Goal: Task Accomplishment & Management: Use online tool/utility

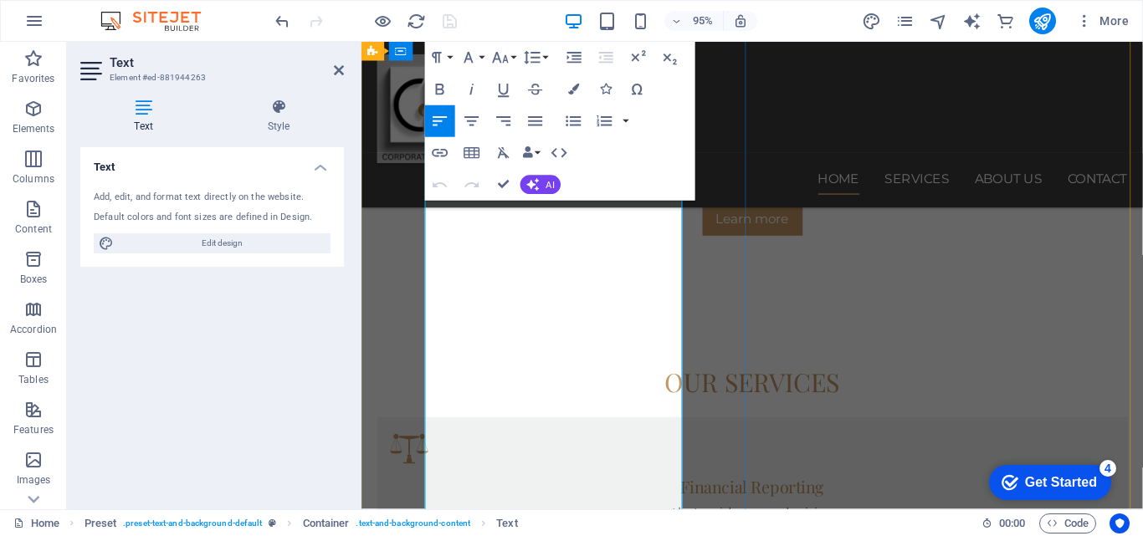
scroll to position [953, 0]
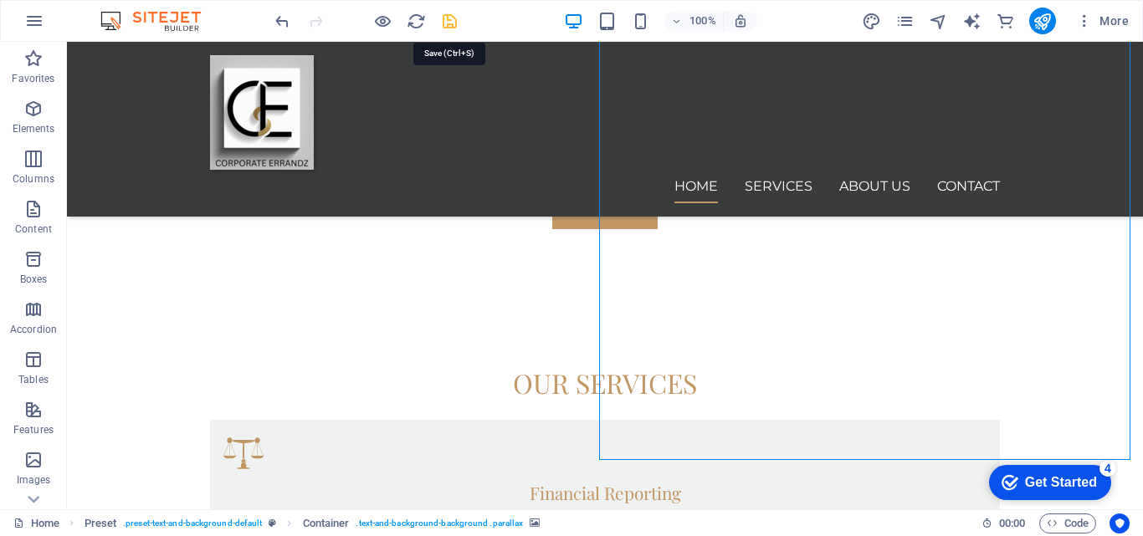
click at [451, 23] on icon "save" at bounding box center [449, 21] width 19 height 19
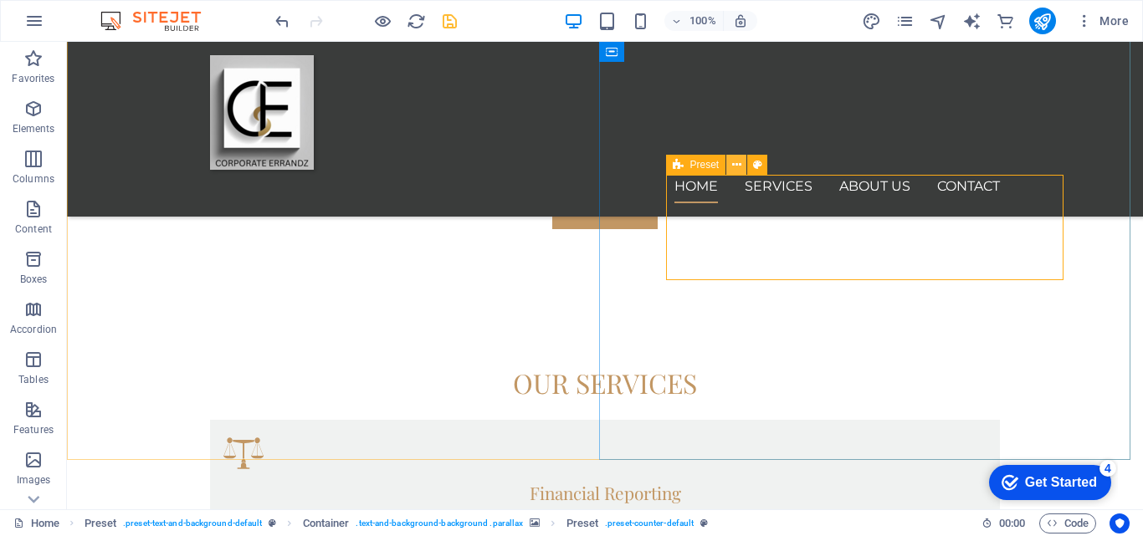
click at [739, 163] on icon at bounding box center [736, 165] width 9 height 18
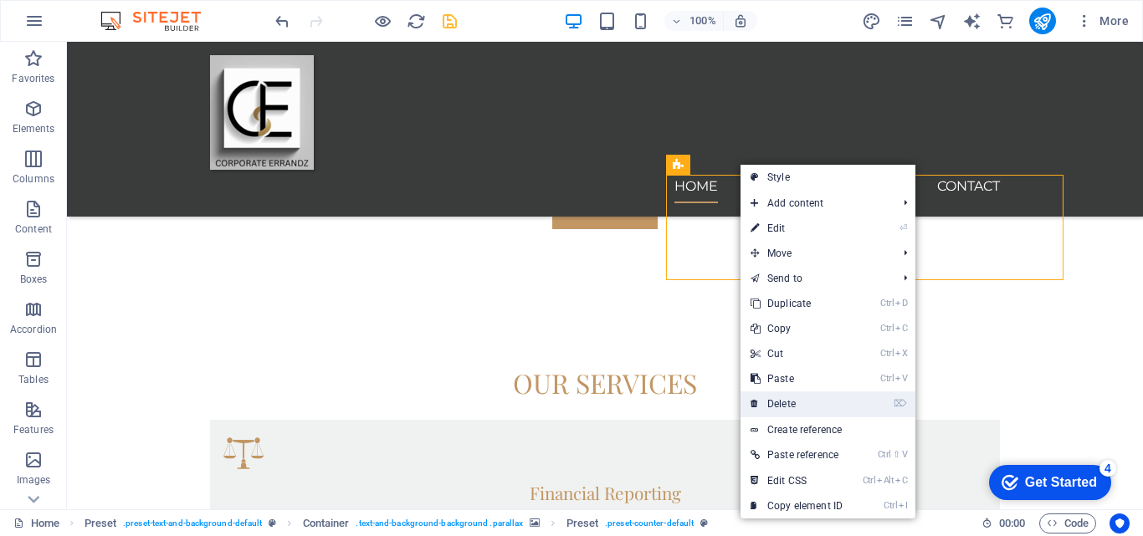
click at [776, 407] on link "⌦ Delete" at bounding box center [797, 404] width 112 height 25
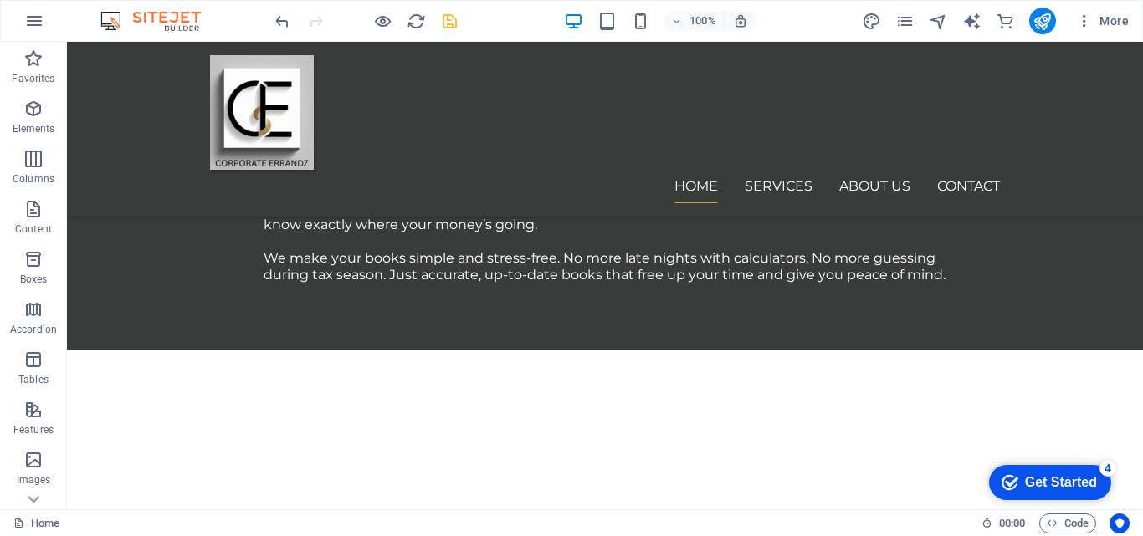
scroll to position [1863, 0]
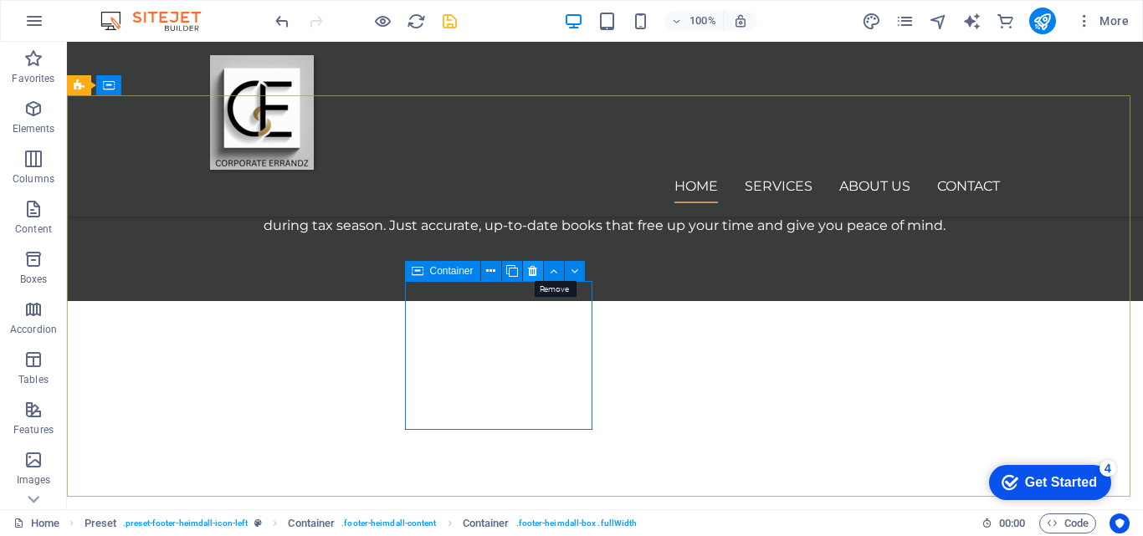
click at [531, 273] on icon at bounding box center [532, 272] width 9 height 18
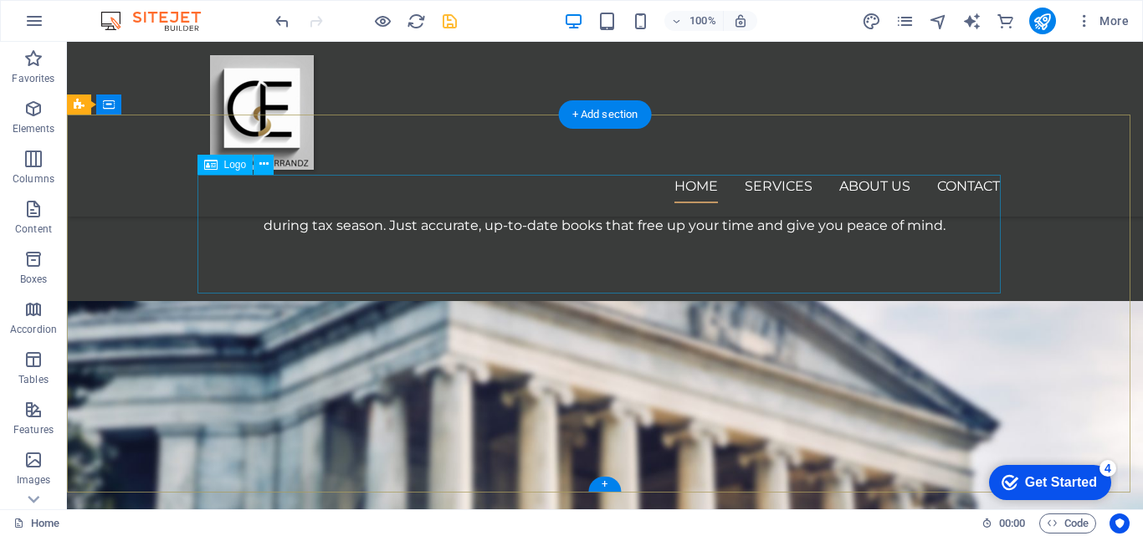
scroll to position [1844, 0]
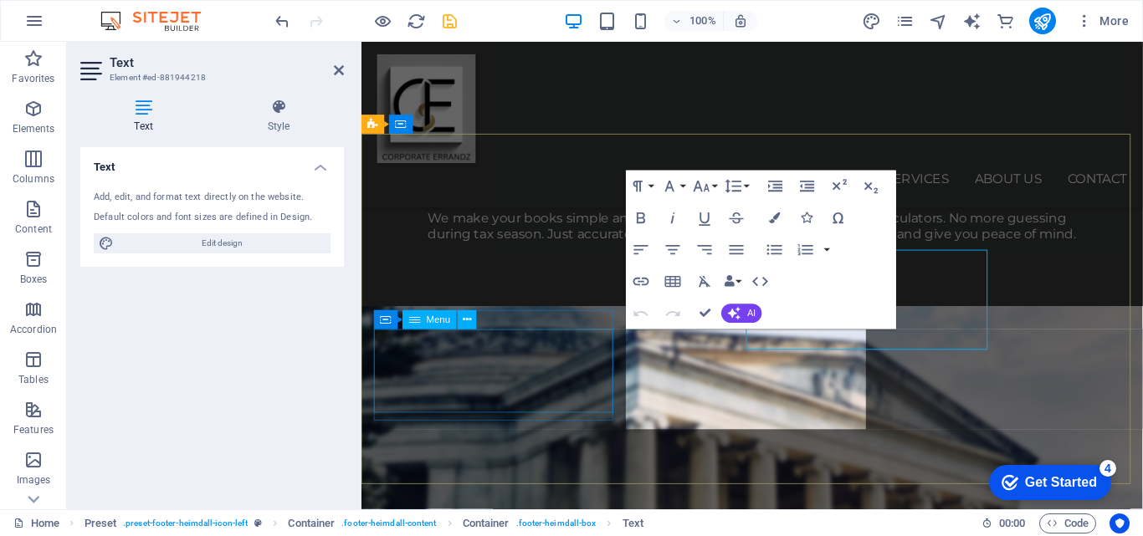
scroll to position [1903, 0]
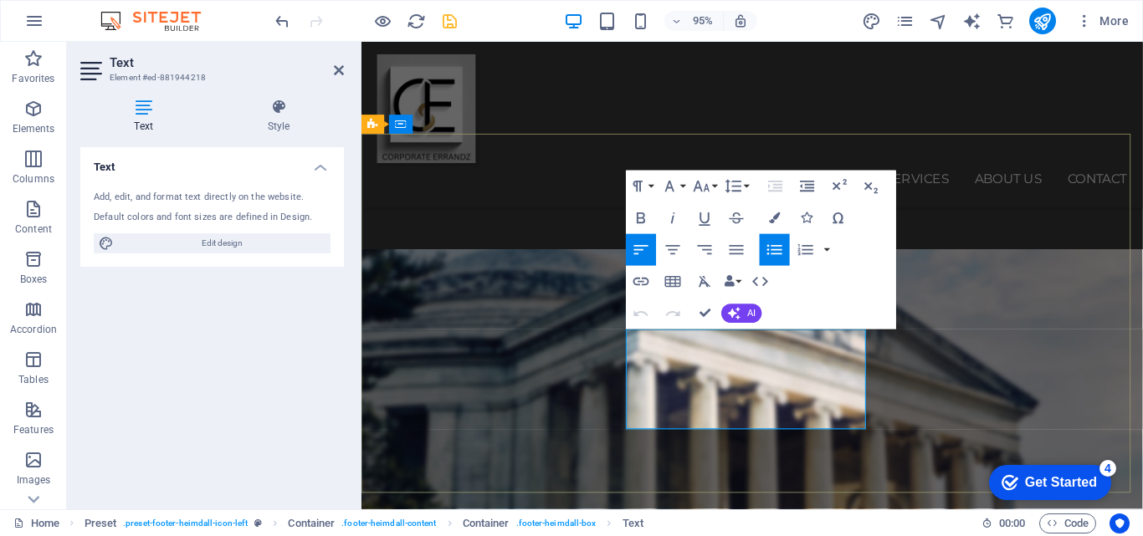
click at [675, 386] on icon "button" at bounding box center [673, 383] width 19 height 19
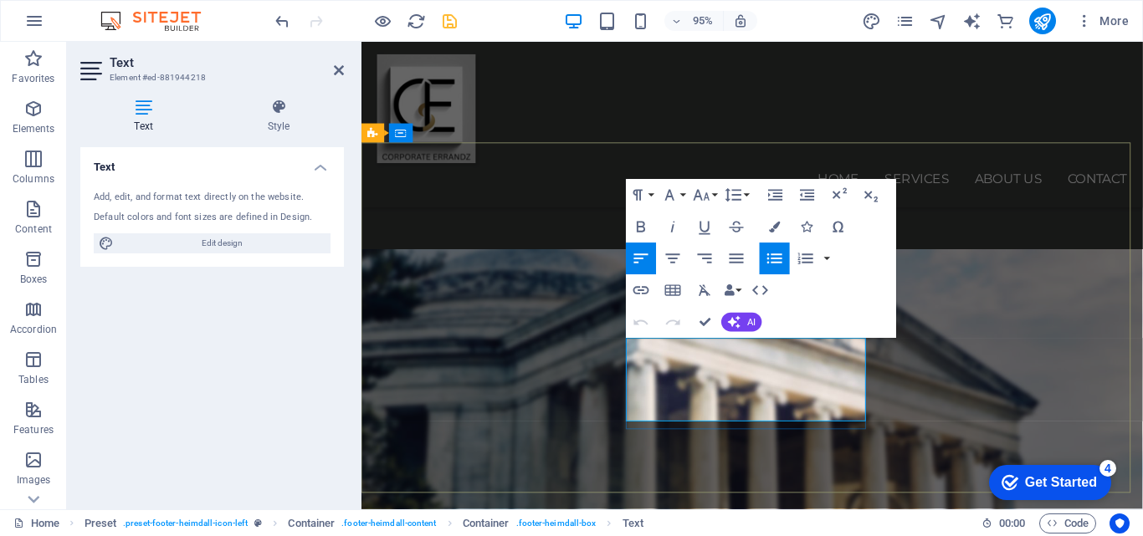
scroll to position [1894, 0]
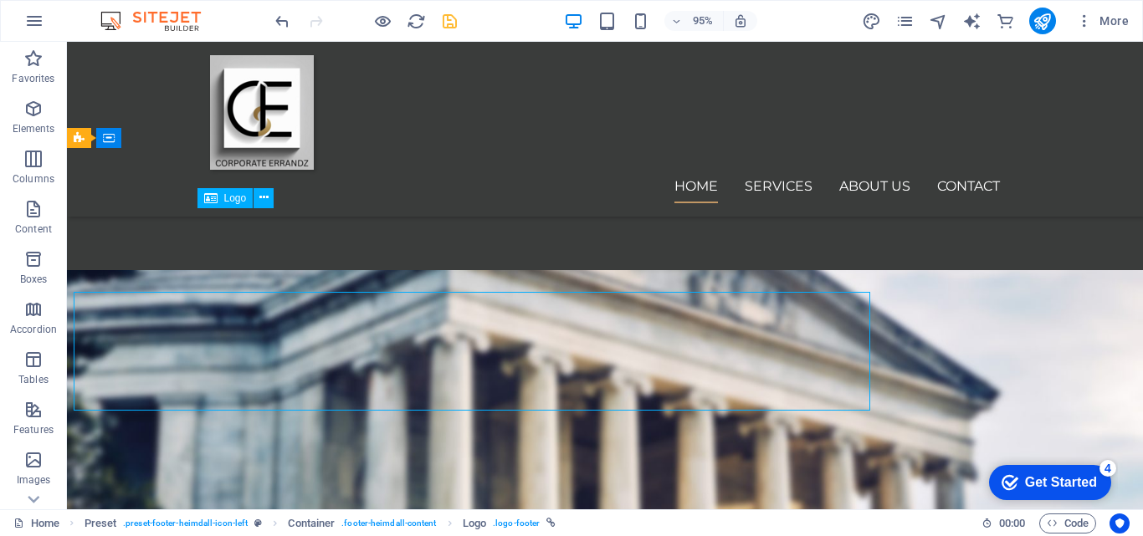
scroll to position [1810, 0]
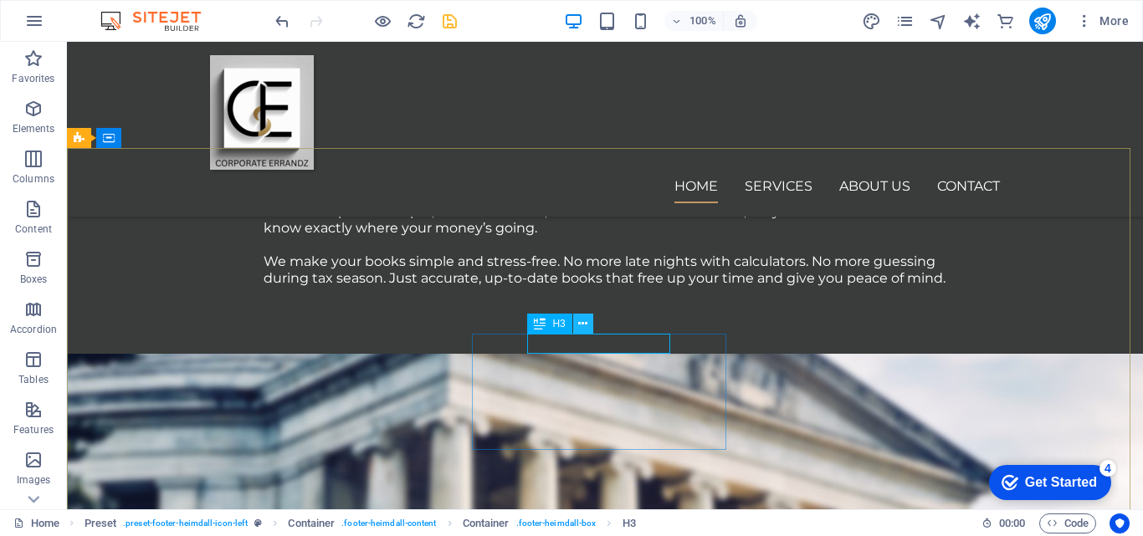
click at [582, 324] on icon at bounding box center [582, 324] width 9 height 18
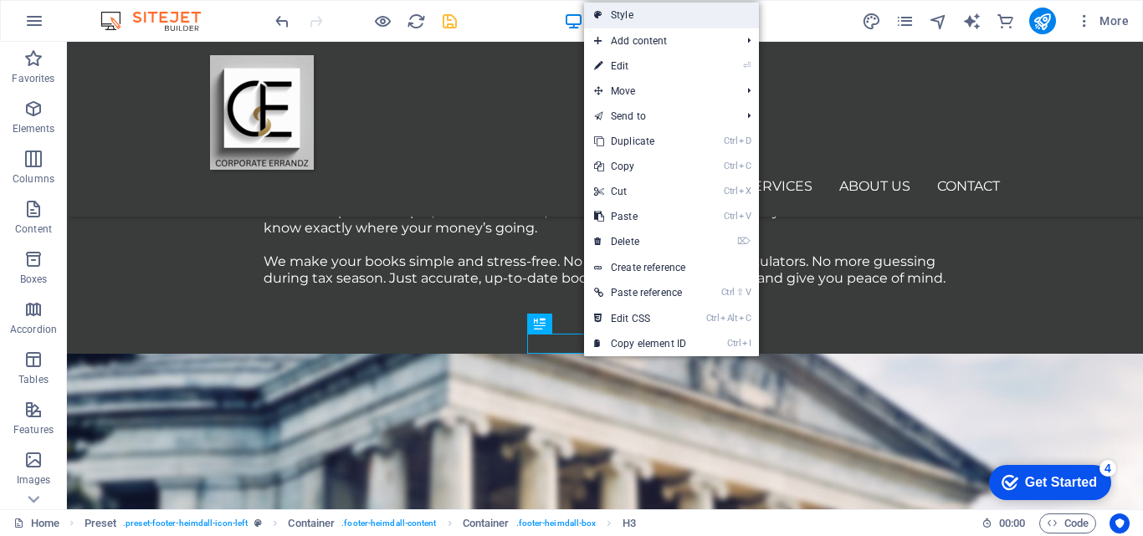
click at [624, 19] on link "Style" at bounding box center [671, 15] width 175 height 25
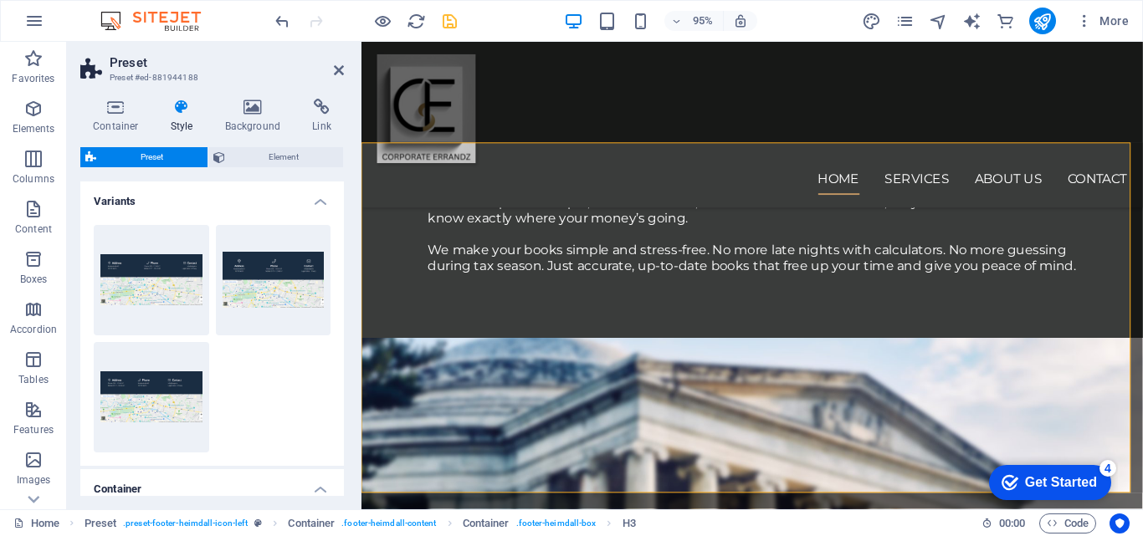
scroll to position [1894, 0]
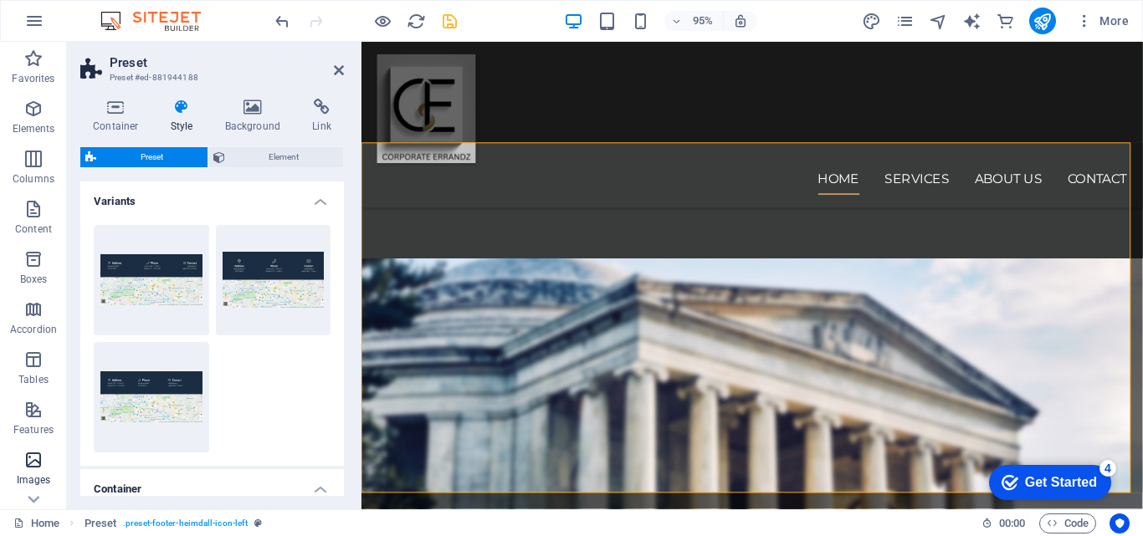
click at [0, 449] on button "Images" at bounding box center [33, 469] width 67 height 50
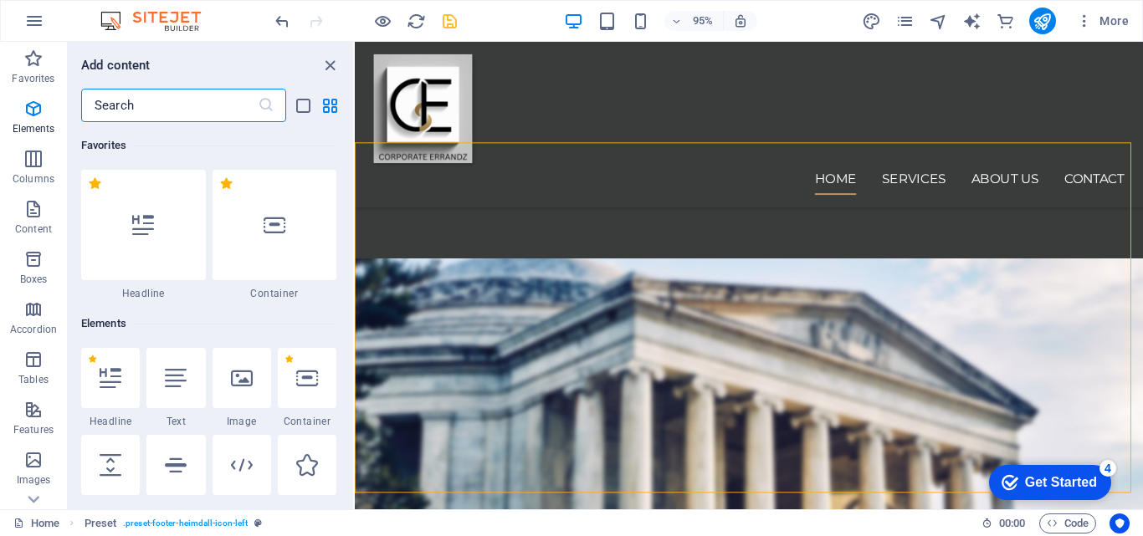
scroll to position [8486, 0]
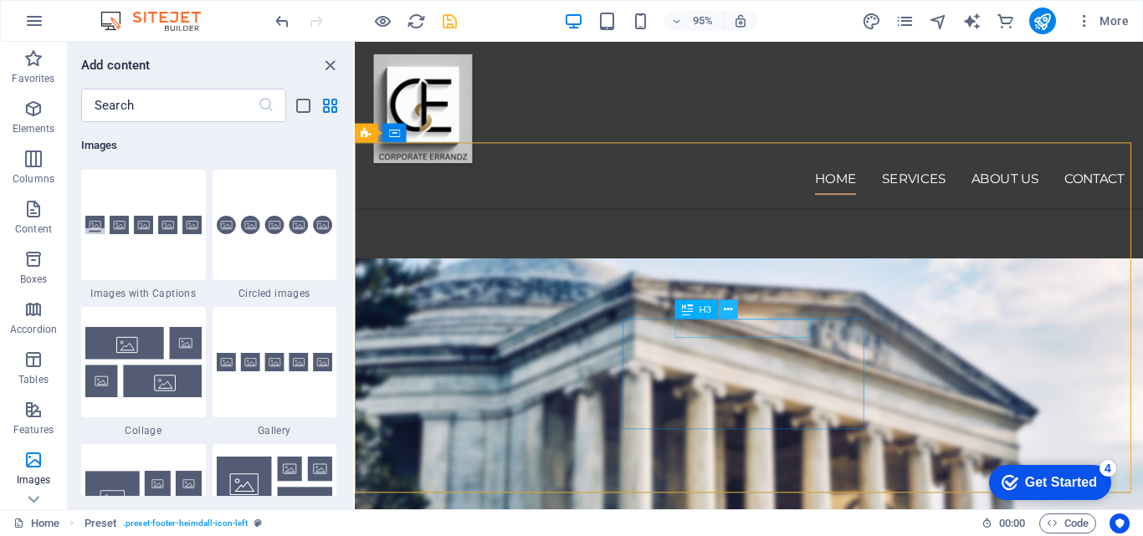
click at [730, 312] on icon at bounding box center [728, 309] width 8 height 17
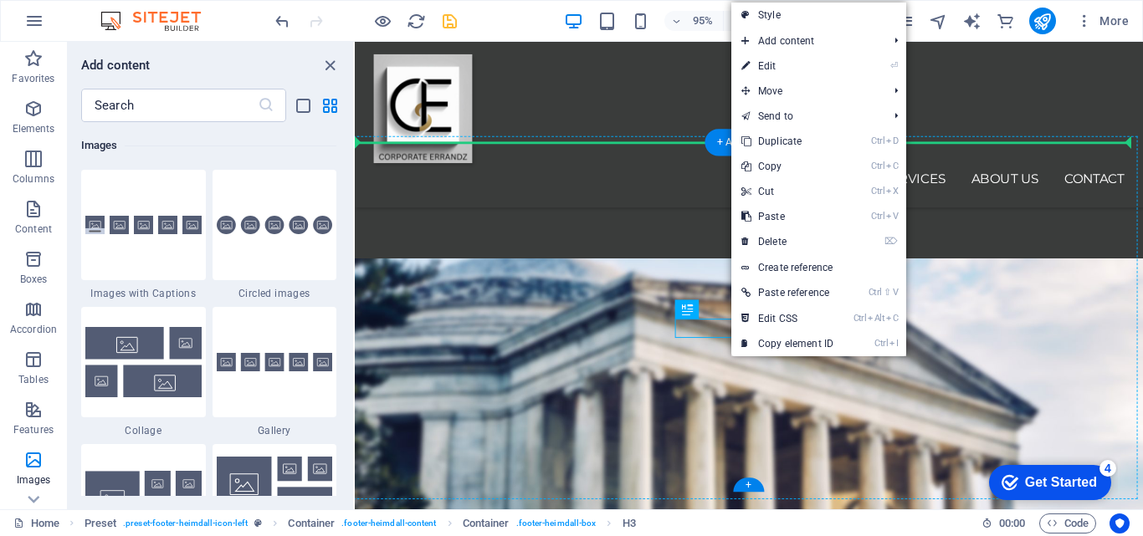
drag, startPoint x: 1066, startPoint y: 348, endPoint x: 634, endPoint y: 325, distance: 432.5
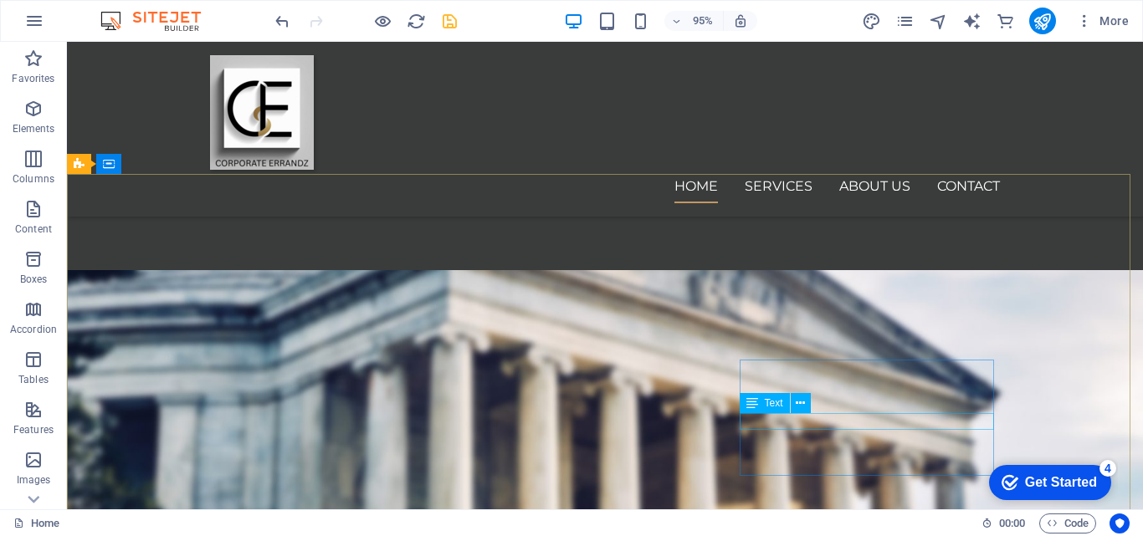
scroll to position [1810, 0]
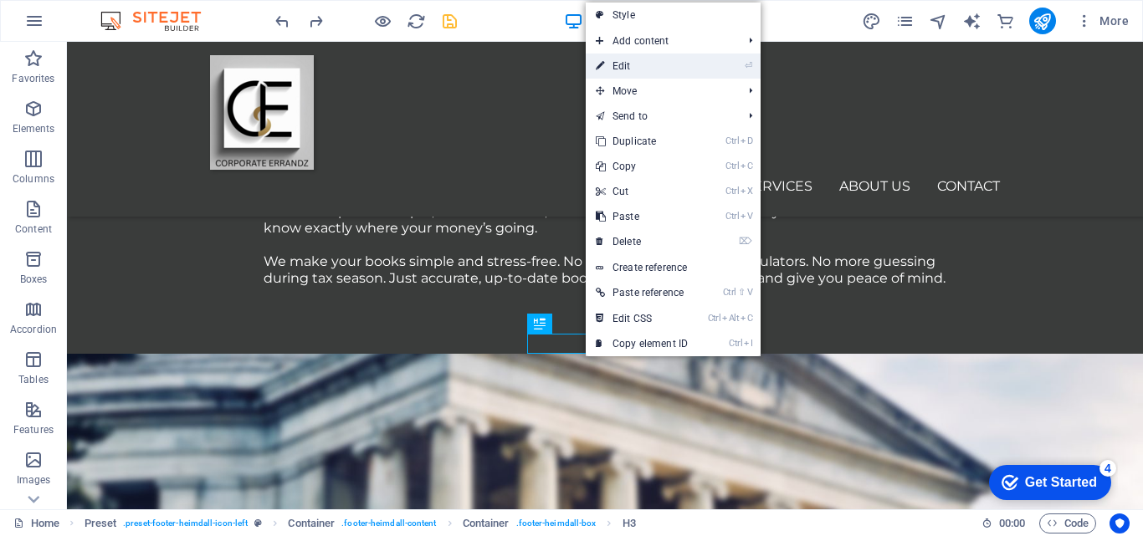
click at [626, 68] on link "⏎ Edit" at bounding box center [642, 66] width 112 height 25
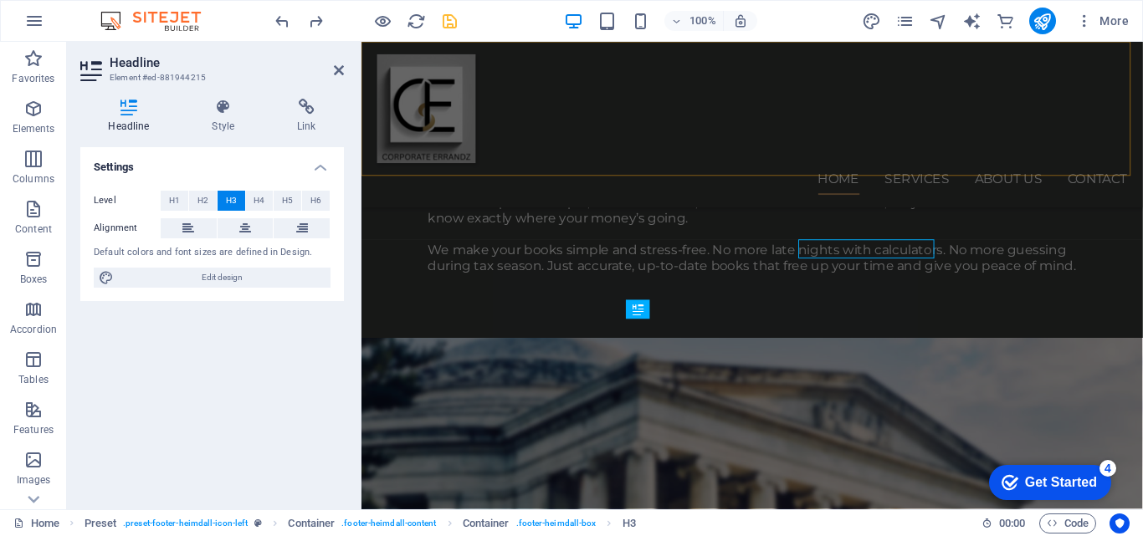
scroll to position [1894, 0]
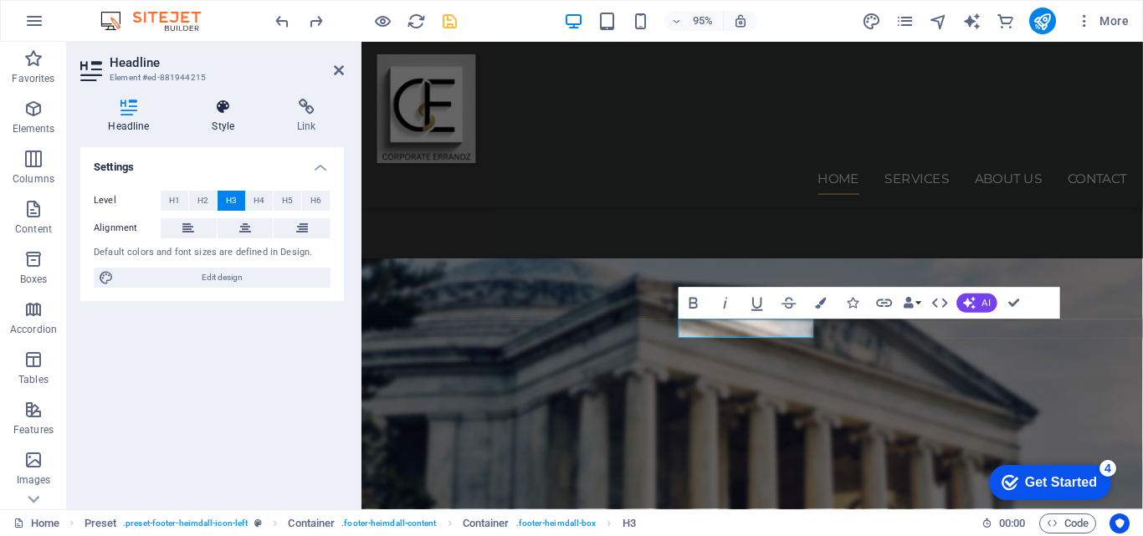
click at [231, 110] on icon at bounding box center [223, 107] width 79 height 17
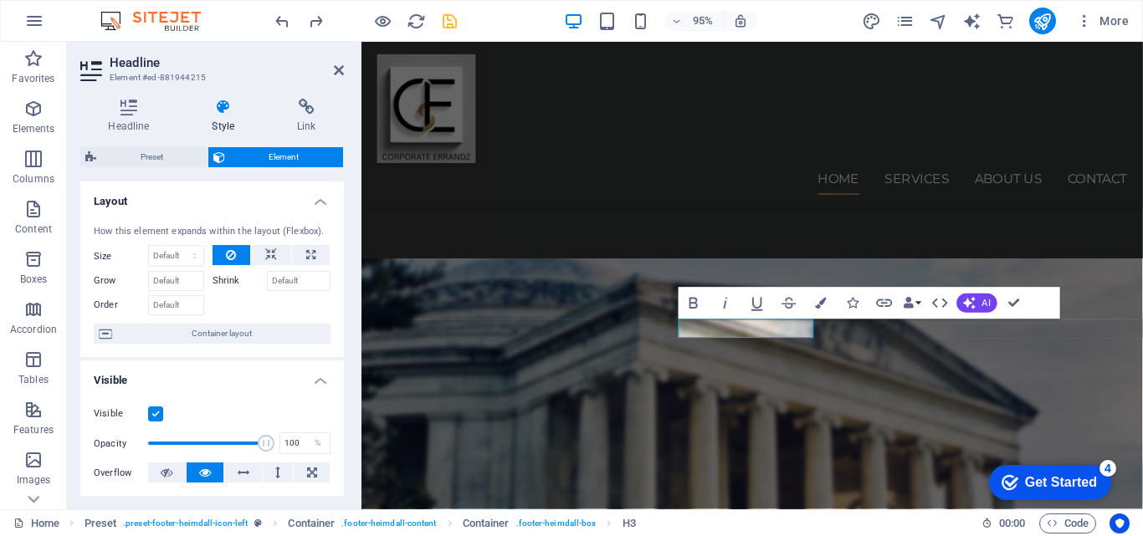
drag, startPoint x: 338, startPoint y: 208, endPoint x: 338, endPoint y: 249, distance: 41.0
click at [338, 248] on li "Layout How this element expands within the layout (Flexbox). Size Default auto …" at bounding box center [212, 270] width 264 height 177
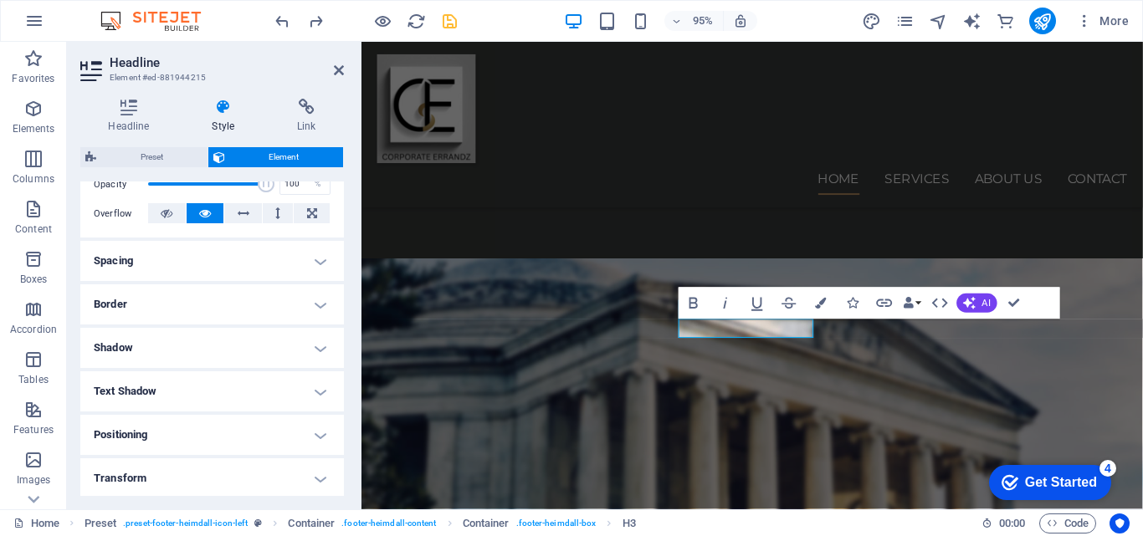
scroll to position [264, 0]
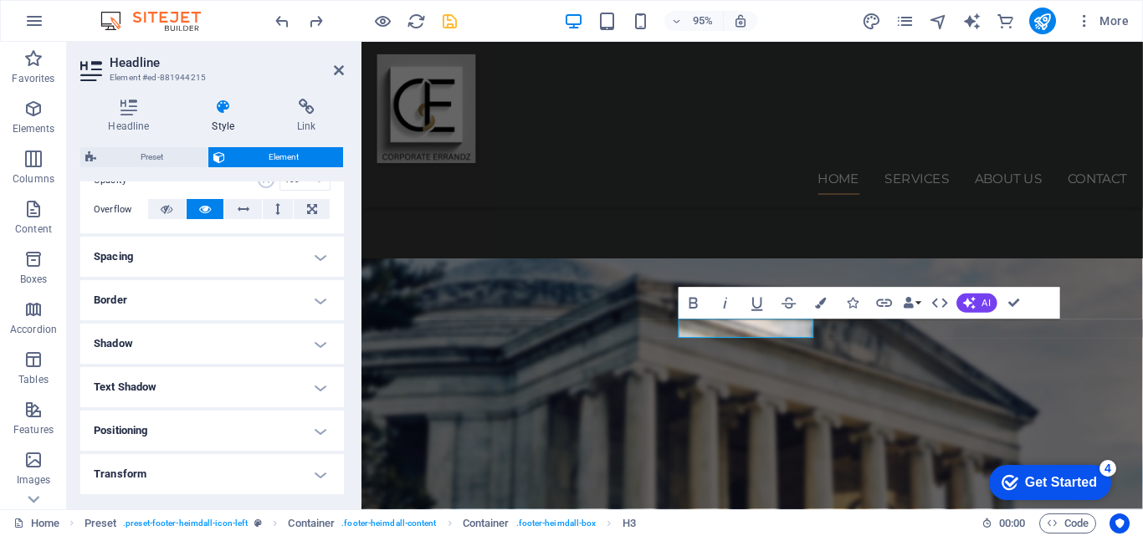
click at [321, 432] on h4 "Positioning" at bounding box center [212, 431] width 264 height 40
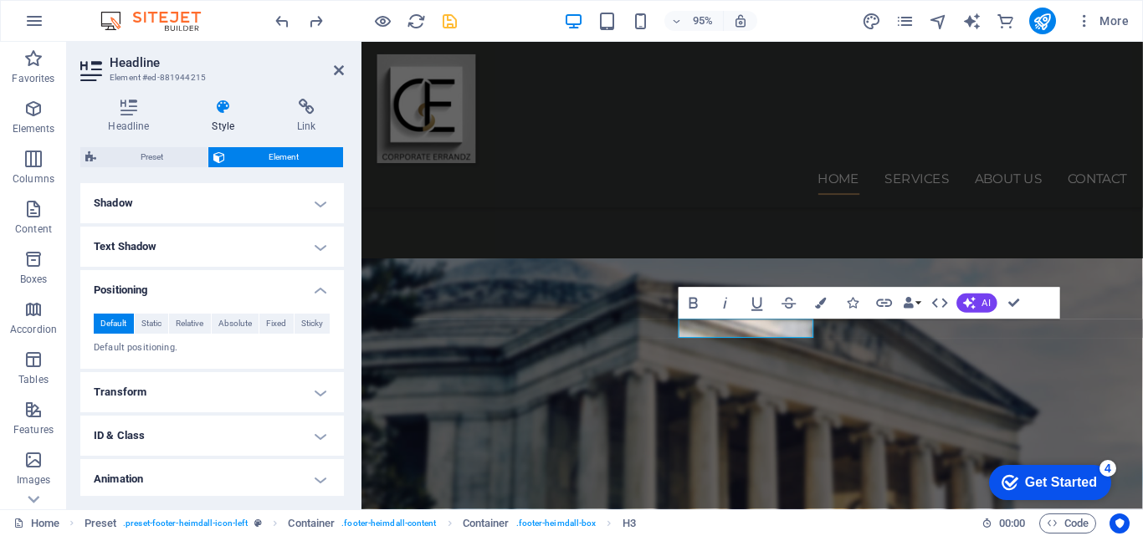
scroll to position [407, 0]
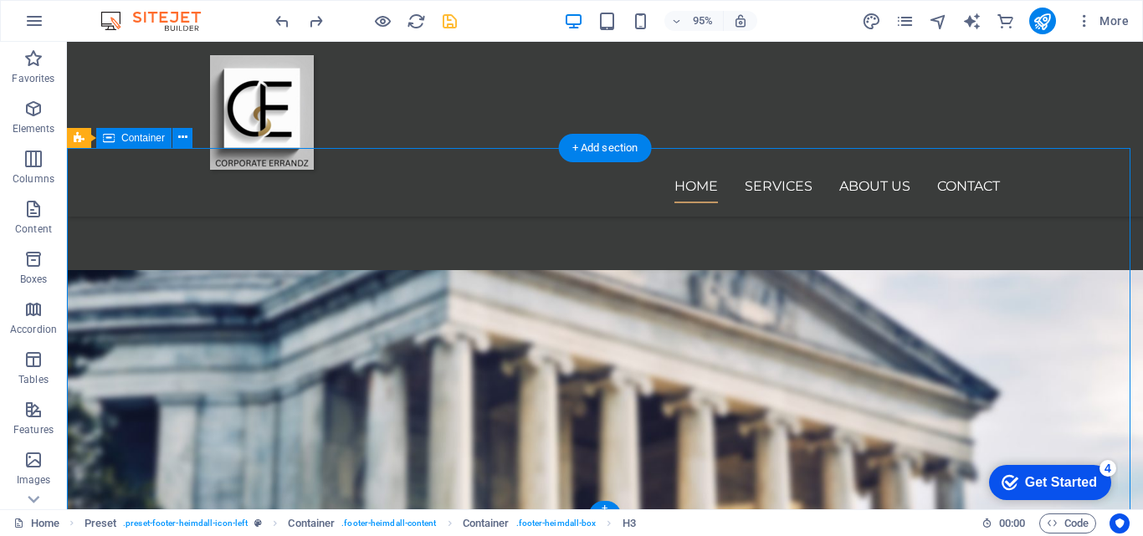
scroll to position [1810, 0]
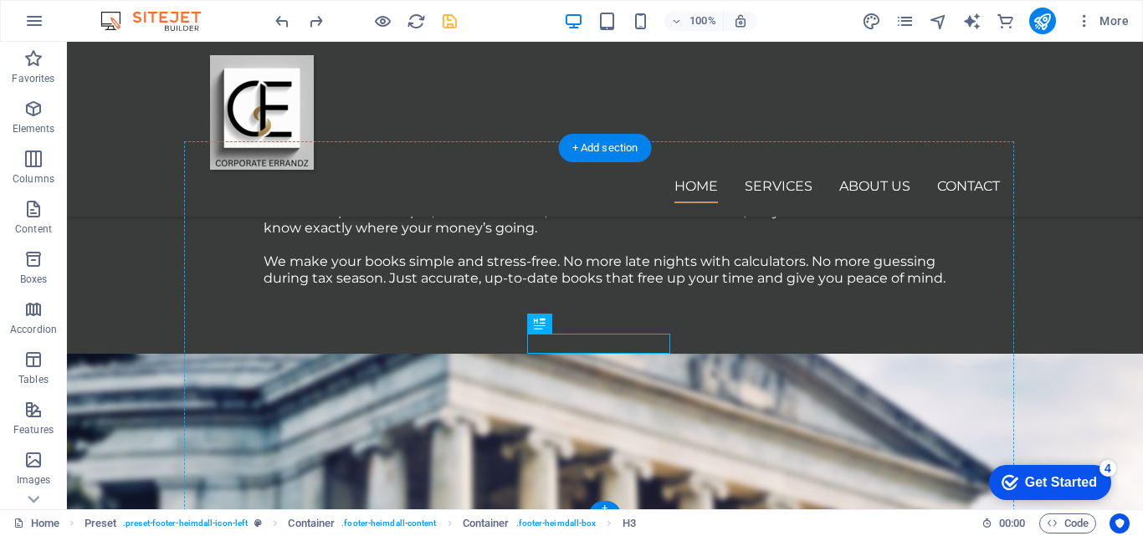
drag, startPoint x: 651, startPoint y: 339, endPoint x: 543, endPoint y: 333, distance: 108.1
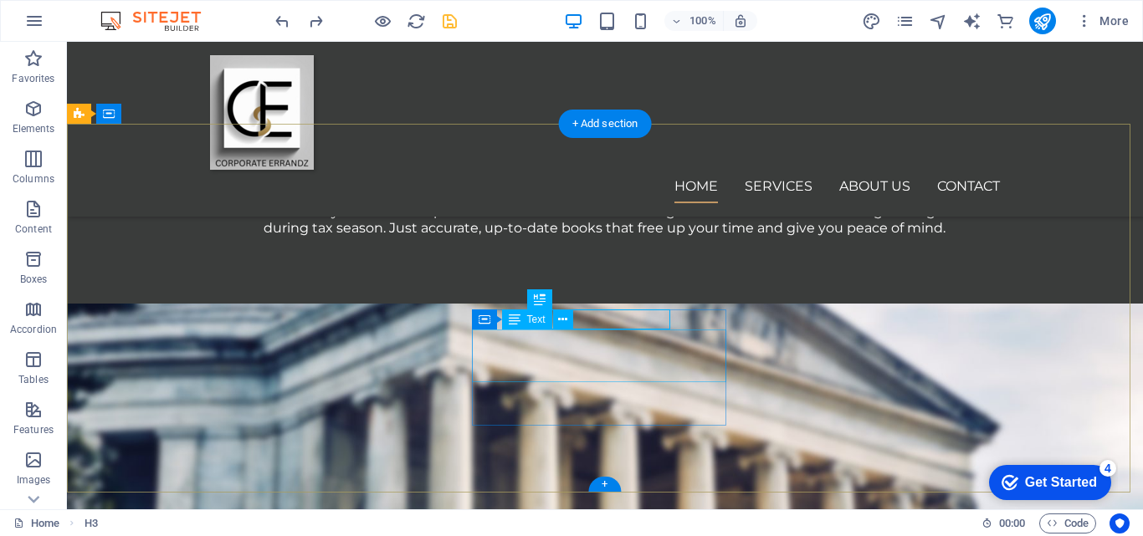
scroll to position [1834, 0]
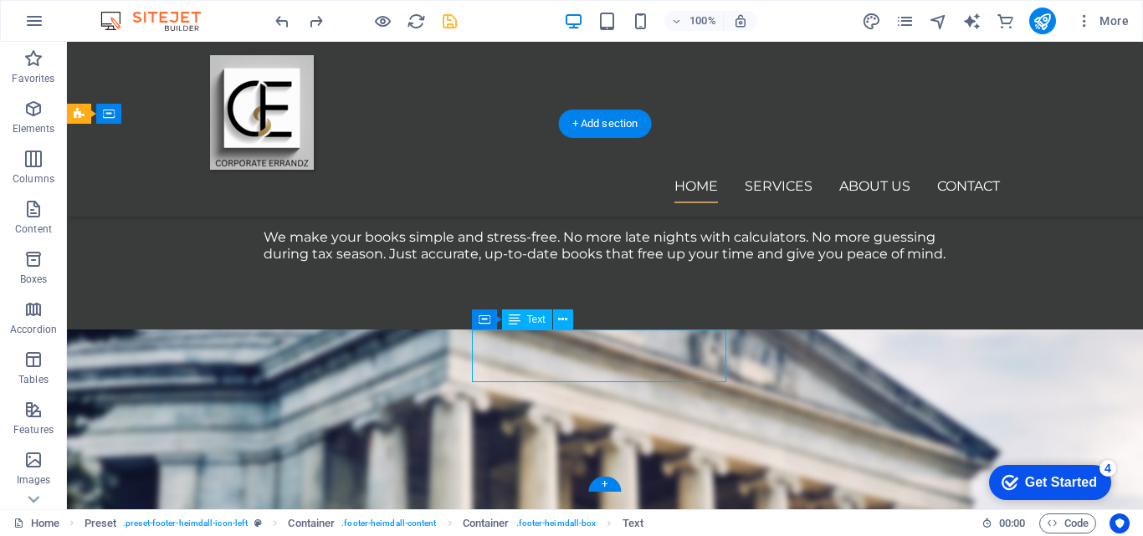
drag, startPoint x: 512, startPoint y: 373, endPoint x: 522, endPoint y: 373, distance: 10.0
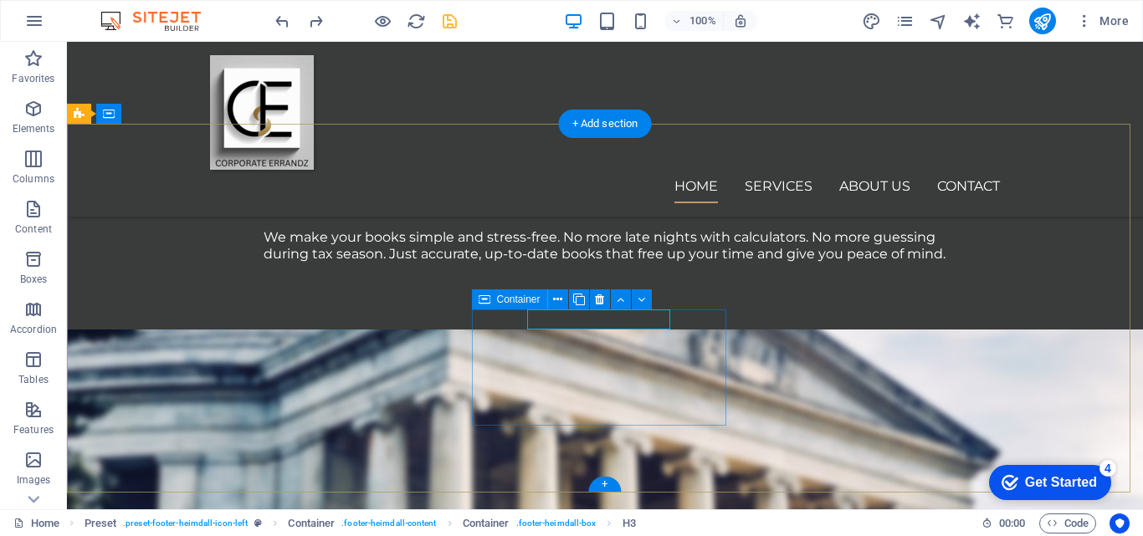
click at [556, 300] on icon at bounding box center [557, 300] width 9 height 18
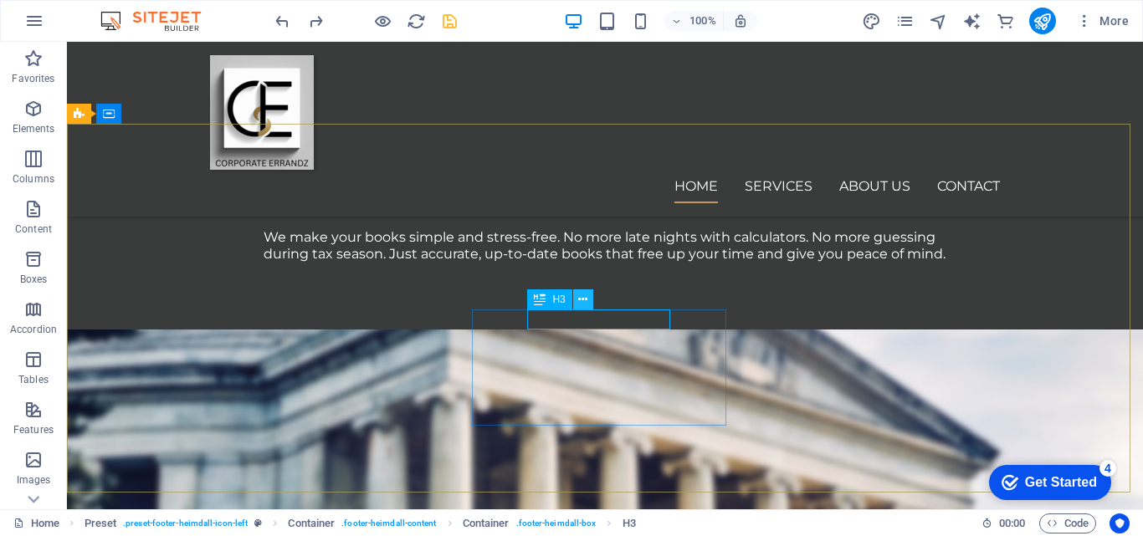
click at [587, 295] on icon at bounding box center [582, 300] width 9 height 18
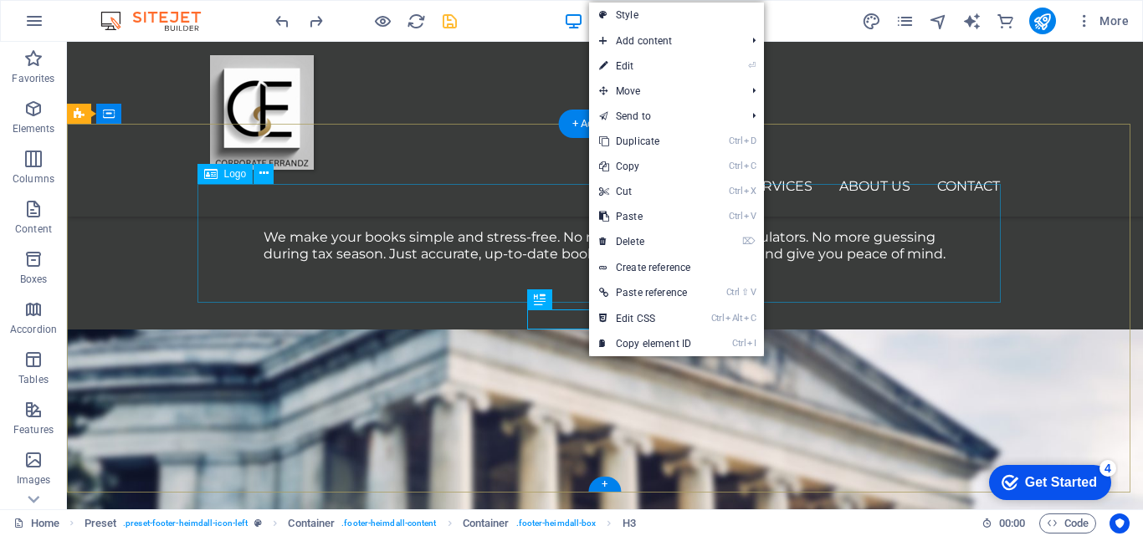
click at [0, 0] on div "Container" at bounding box center [0, 0] width 0 height 0
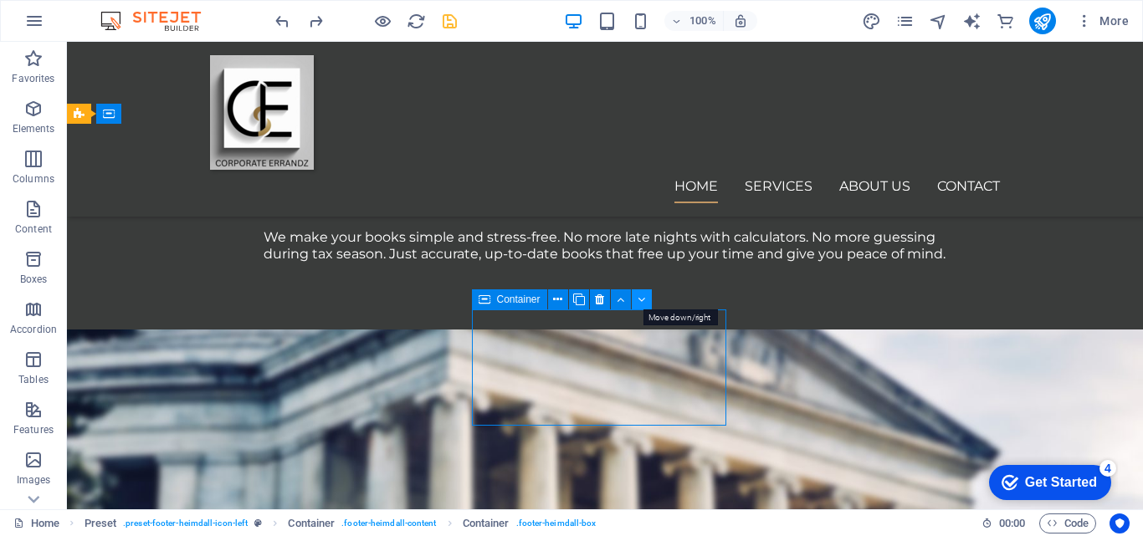
click at [639, 298] on icon at bounding box center [642, 300] width 8 height 18
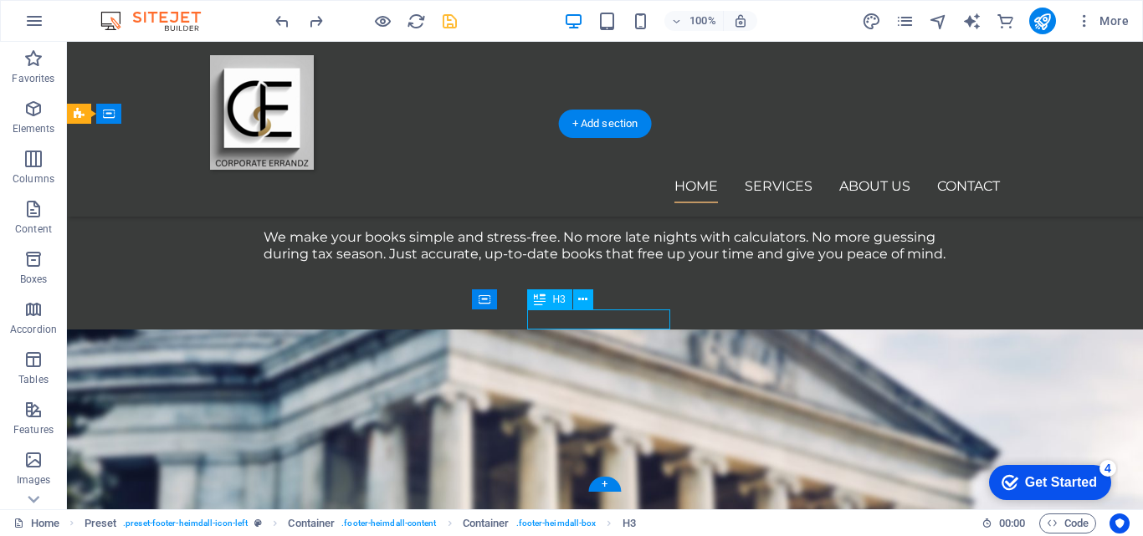
click at [497, 310] on div "Container" at bounding box center [484, 300] width 25 height 20
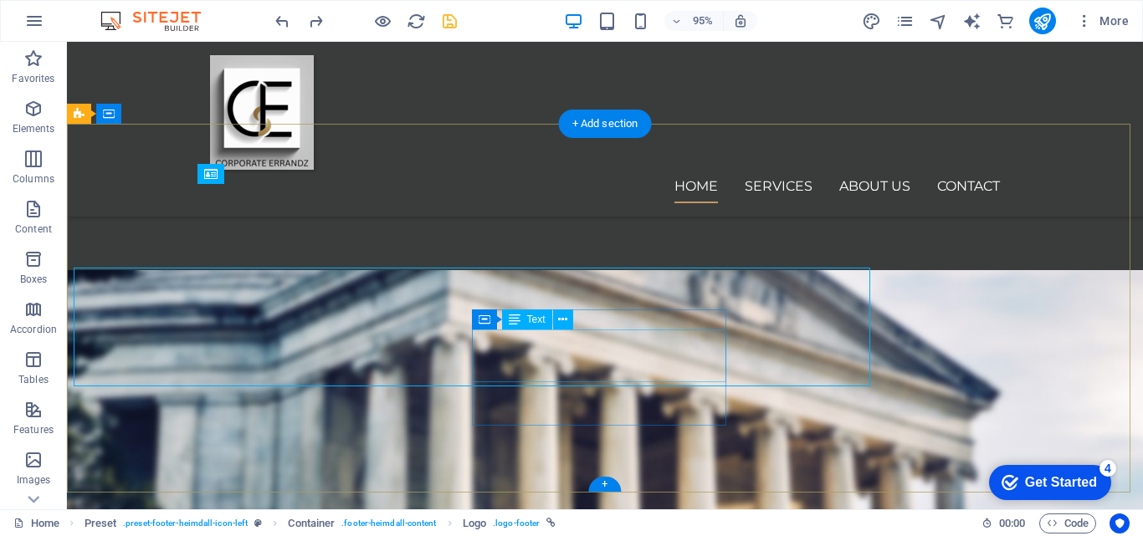
scroll to position [1834, 0]
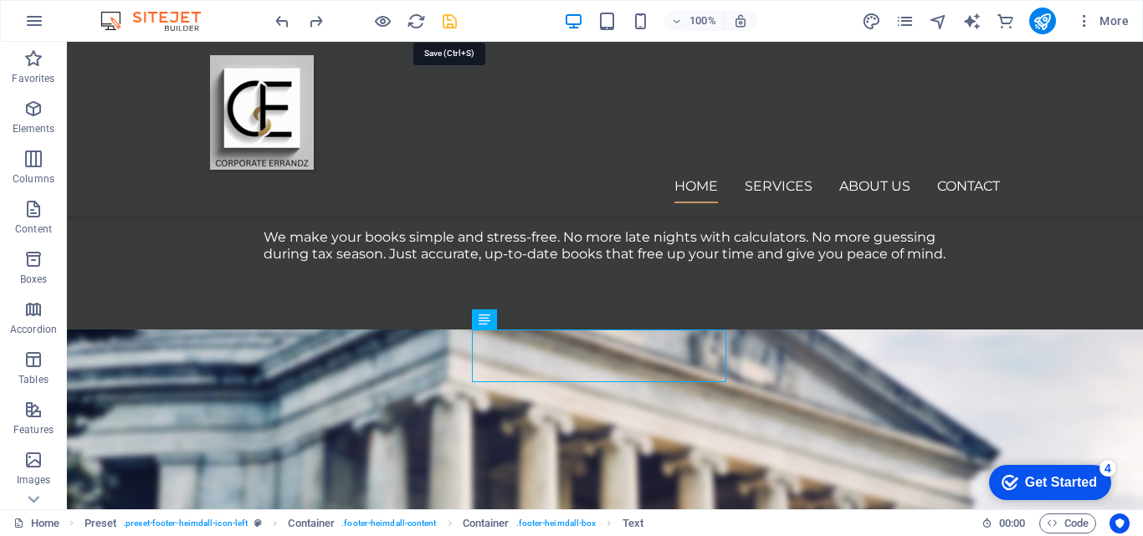
click at [450, 21] on icon "save" at bounding box center [449, 21] width 19 height 19
